Goal: Information Seeking & Learning: Learn about a topic

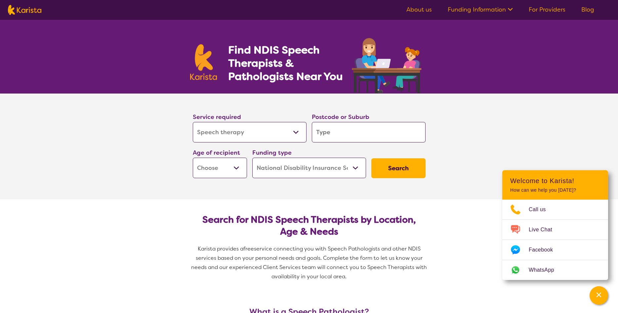
select select "Speech therapy"
select select "NDIS"
select select "Speech therapy"
select select "NDIS"
click at [338, 137] on input "search" at bounding box center [369, 132] width 114 height 20
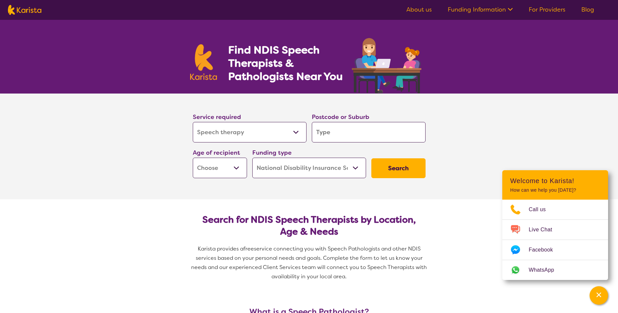
type input "4"
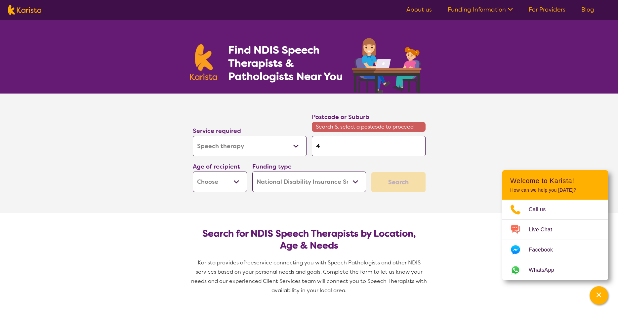
type input "45"
type input "450"
type input "4508"
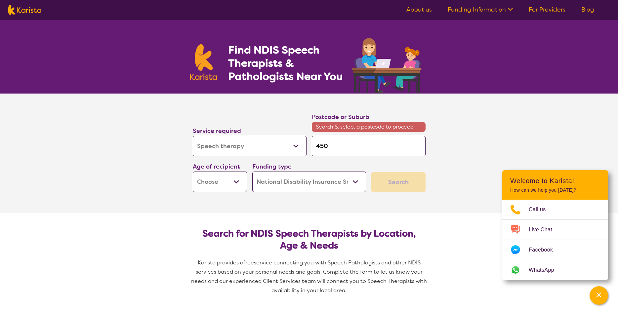
type input "4508"
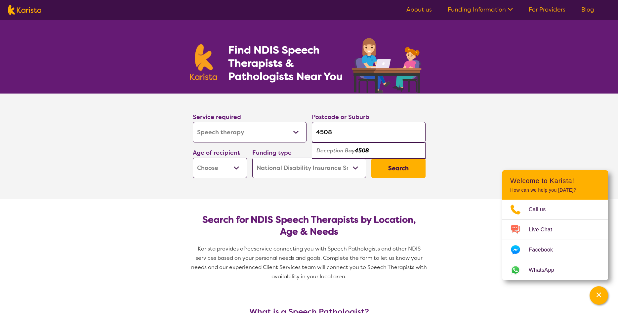
type input "4508"
click at [353, 152] on em "Deception Bay" at bounding box center [335, 150] width 38 height 7
click at [193, 158] on select "Early Childhood - 0 to 9 Child - 10 to 11 Adolescent - 12 to 17 Adult - 18 to 6…" at bounding box center [220, 168] width 54 height 20
select select "EC"
click option "Early Childhood - 0 to 9" at bounding box center [0, 0] width 0 height 0
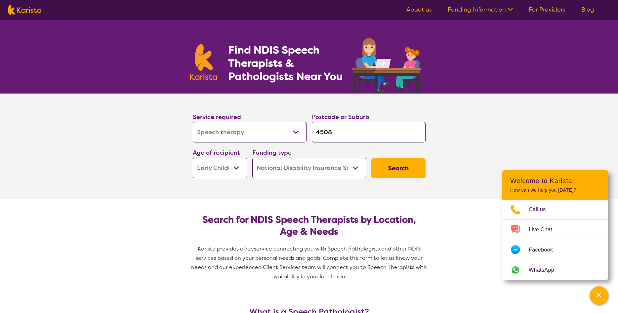
select select "EC"
click at [397, 166] on button "Search" at bounding box center [398, 168] width 54 height 20
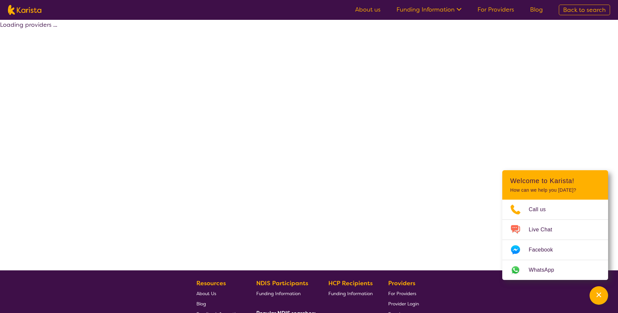
select select "by_score"
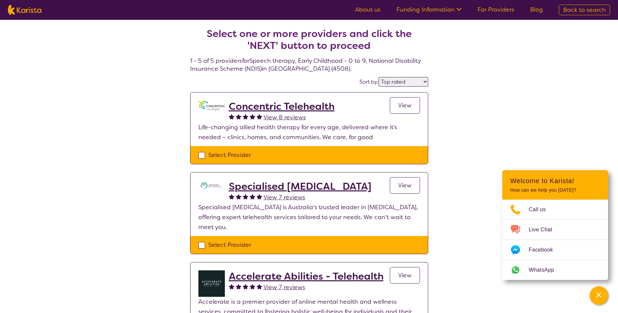
select select "Speech therapy"
select select "EC"
select select "NDIS"
select select "Speech therapy"
select select "EC"
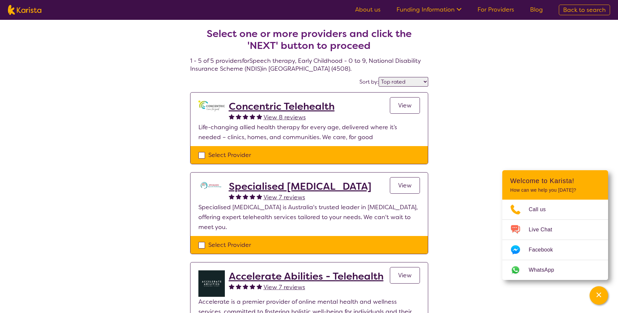
select select "NDIS"
